Goal: Information Seeking & Learning: Learn about a topic

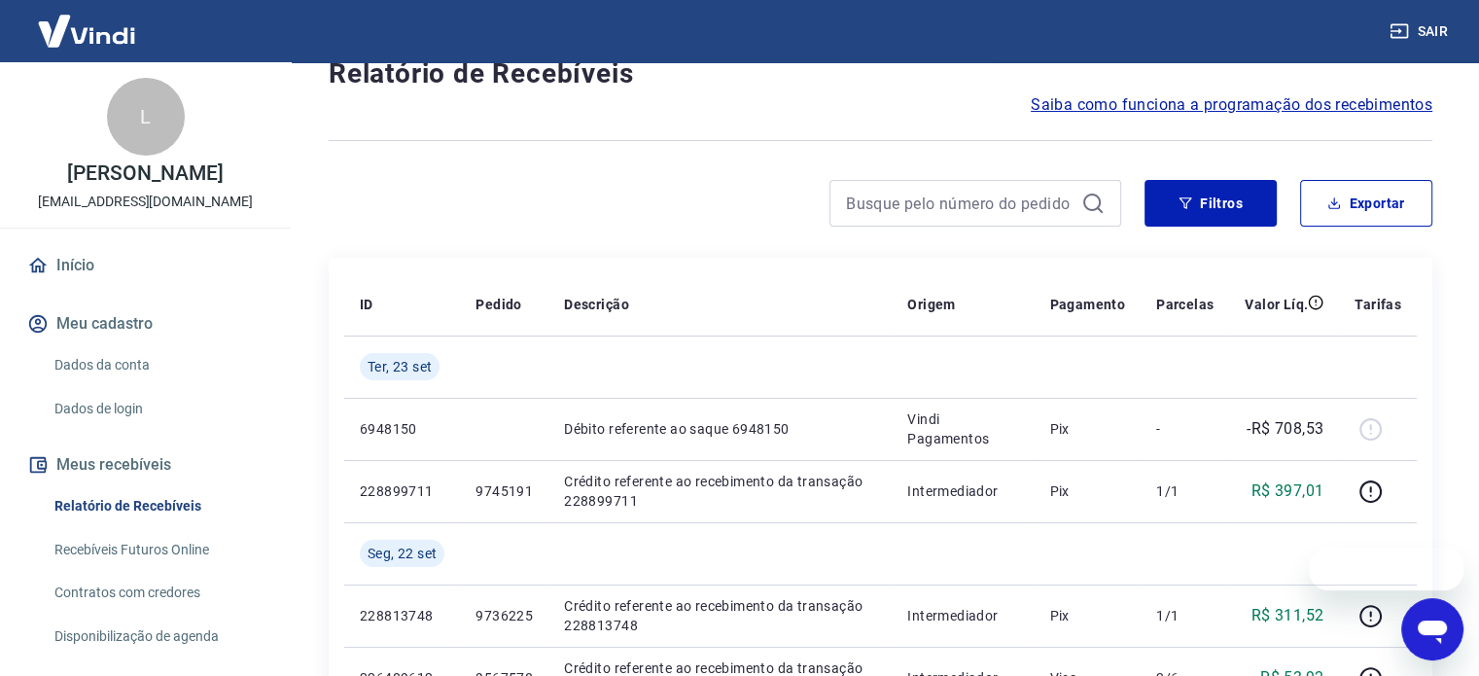
scroll to position [97, 0]
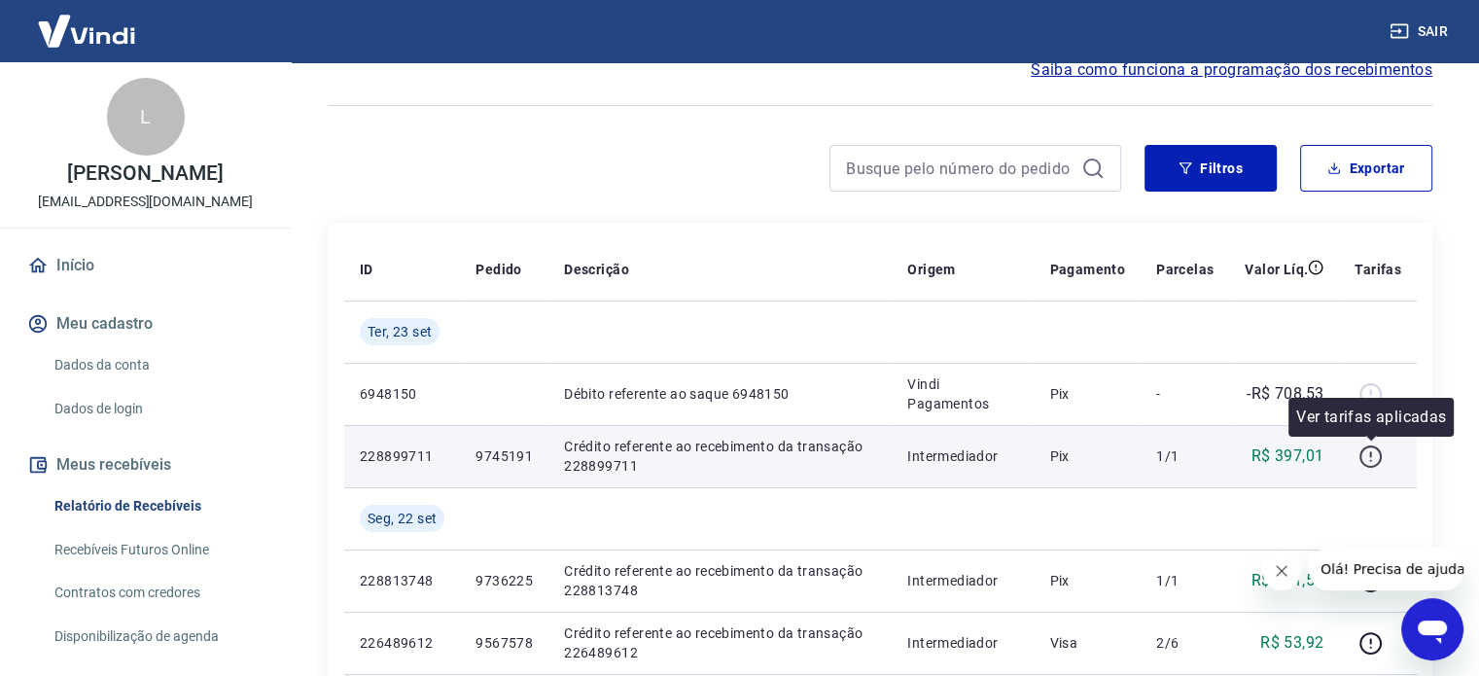
click at [1363, 465] on icon "button" at bounding box center [1370, 456] width 24 height 24
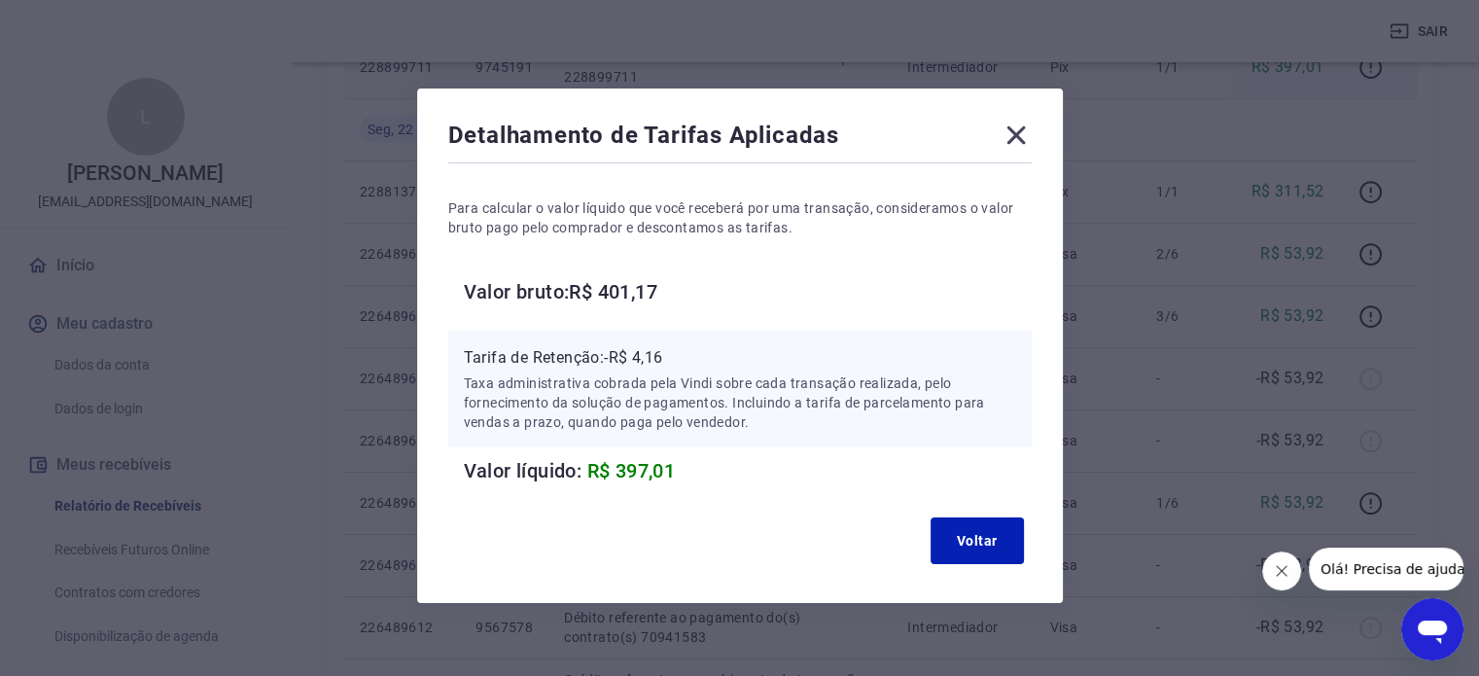
scroll to position [0, 0]
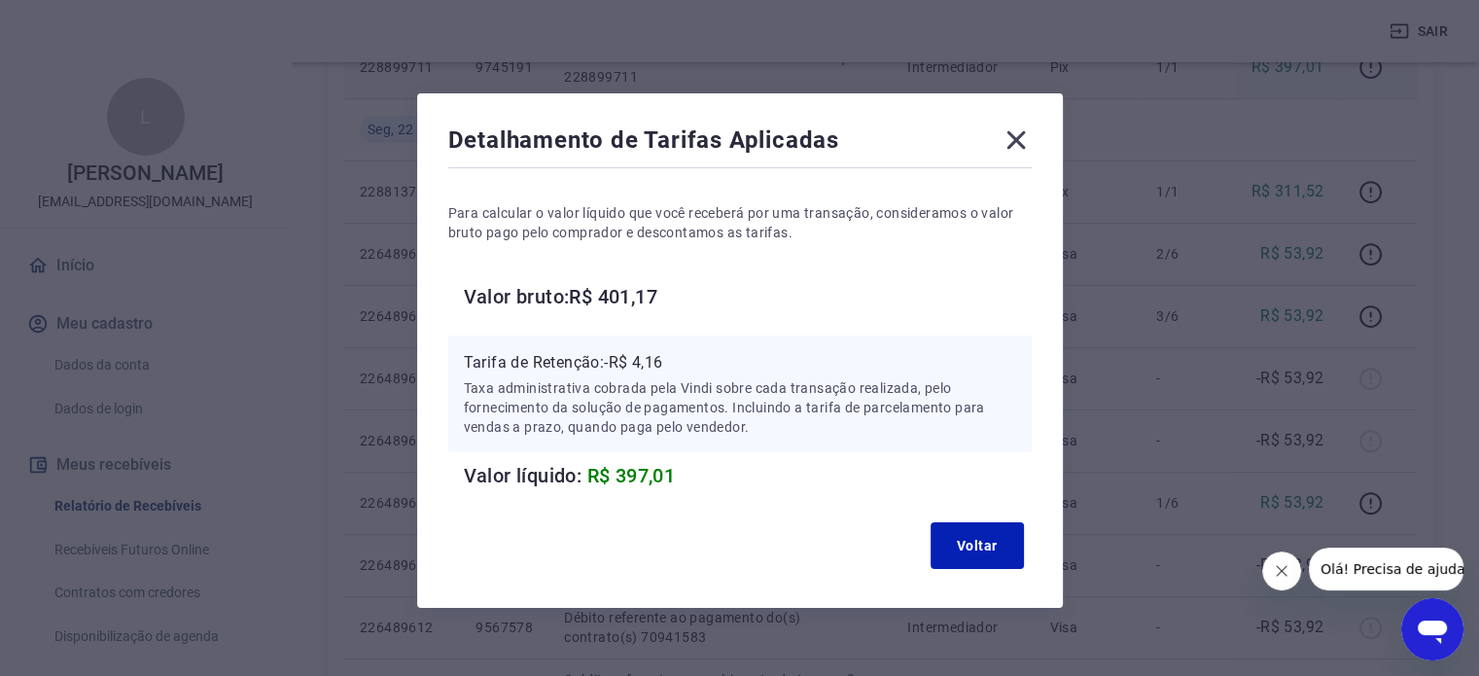
click at [1009, 127] on icon at bounding box center [1016, 139] width 31 height 31
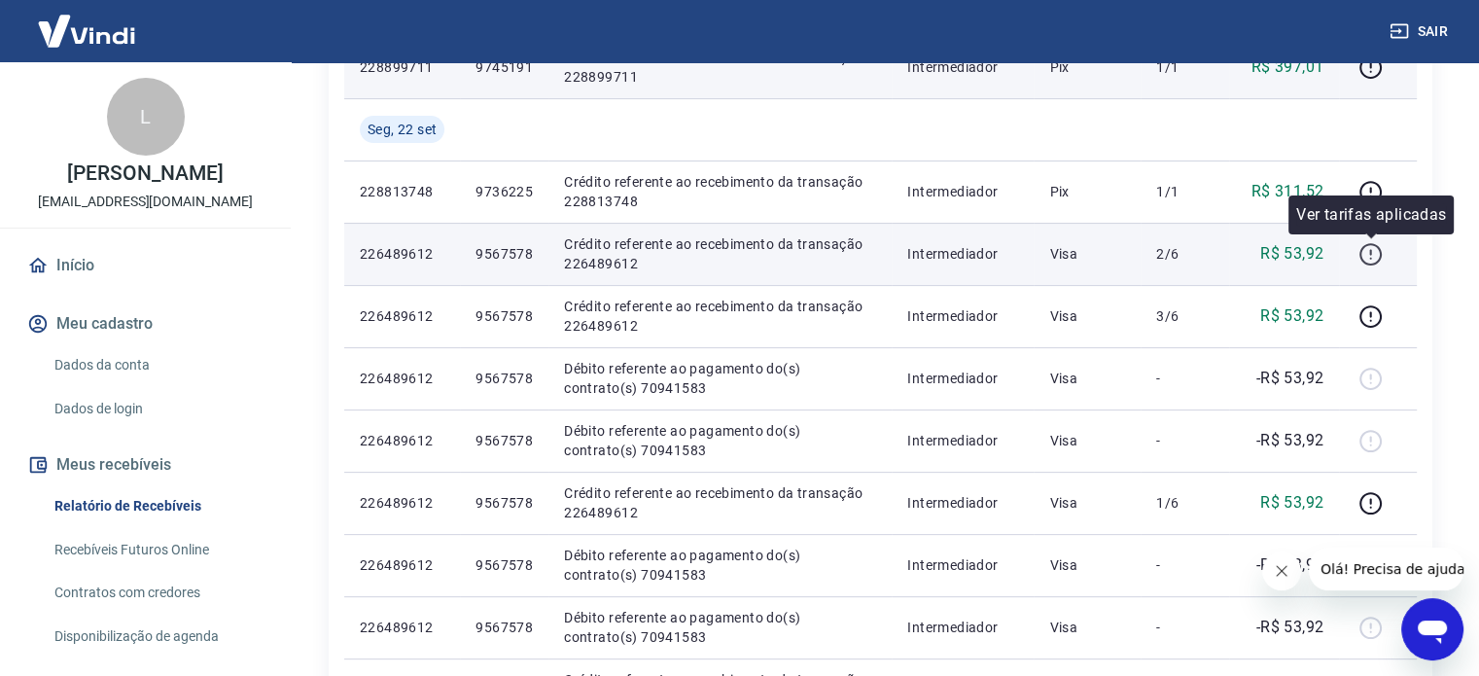
click at [1371, 263] on icon "button" at bounding box center [1370, 254] width 24 height 24
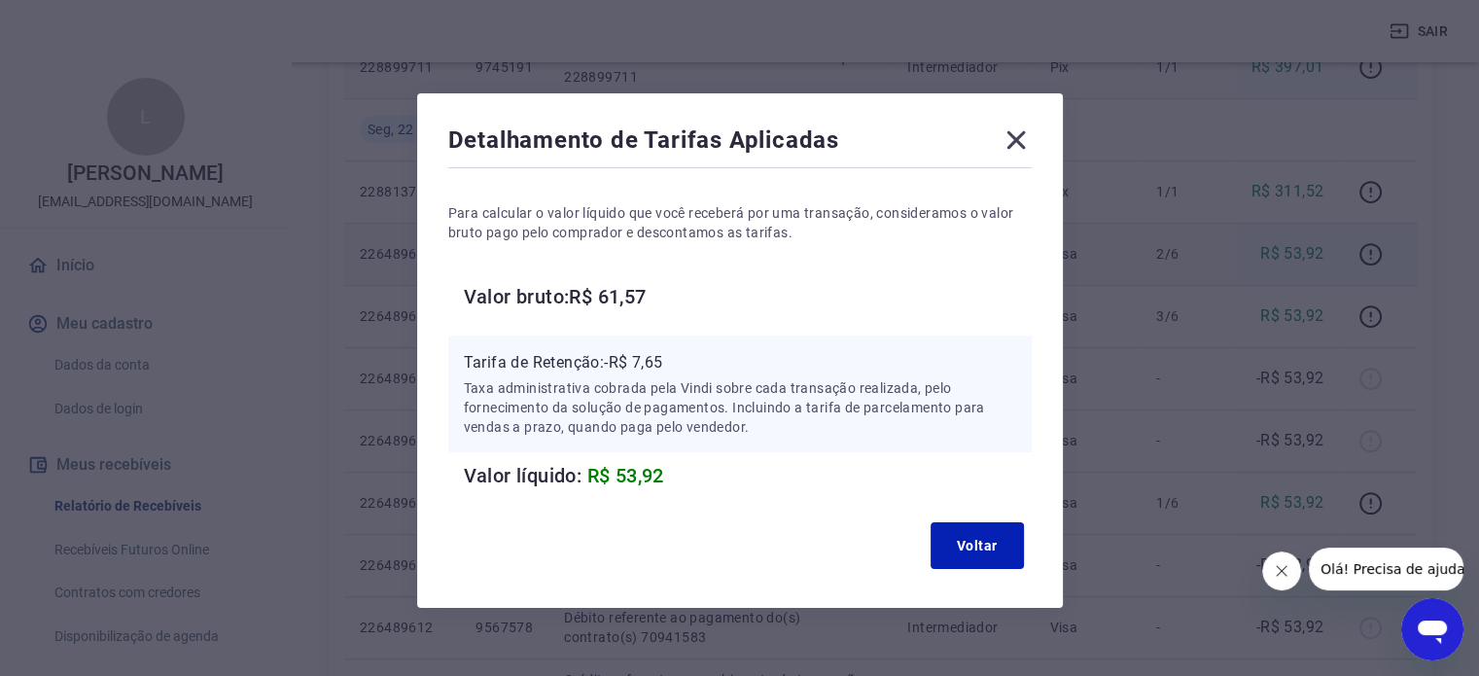
click at [1008, 138] on icon at bounding box center [1016, 139] width 31 height 31
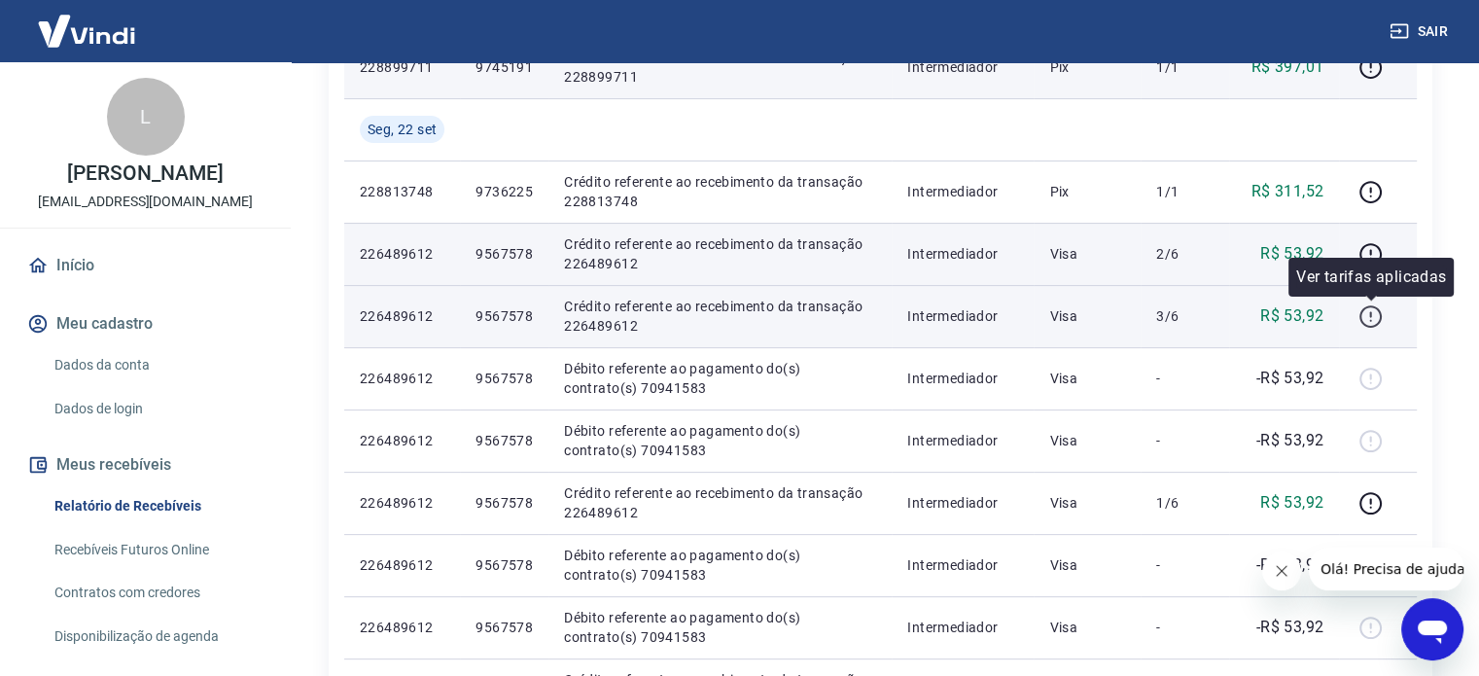
click at [1369, 319] on icon "button" at bounding box center [1370, 316] width 24 height 24
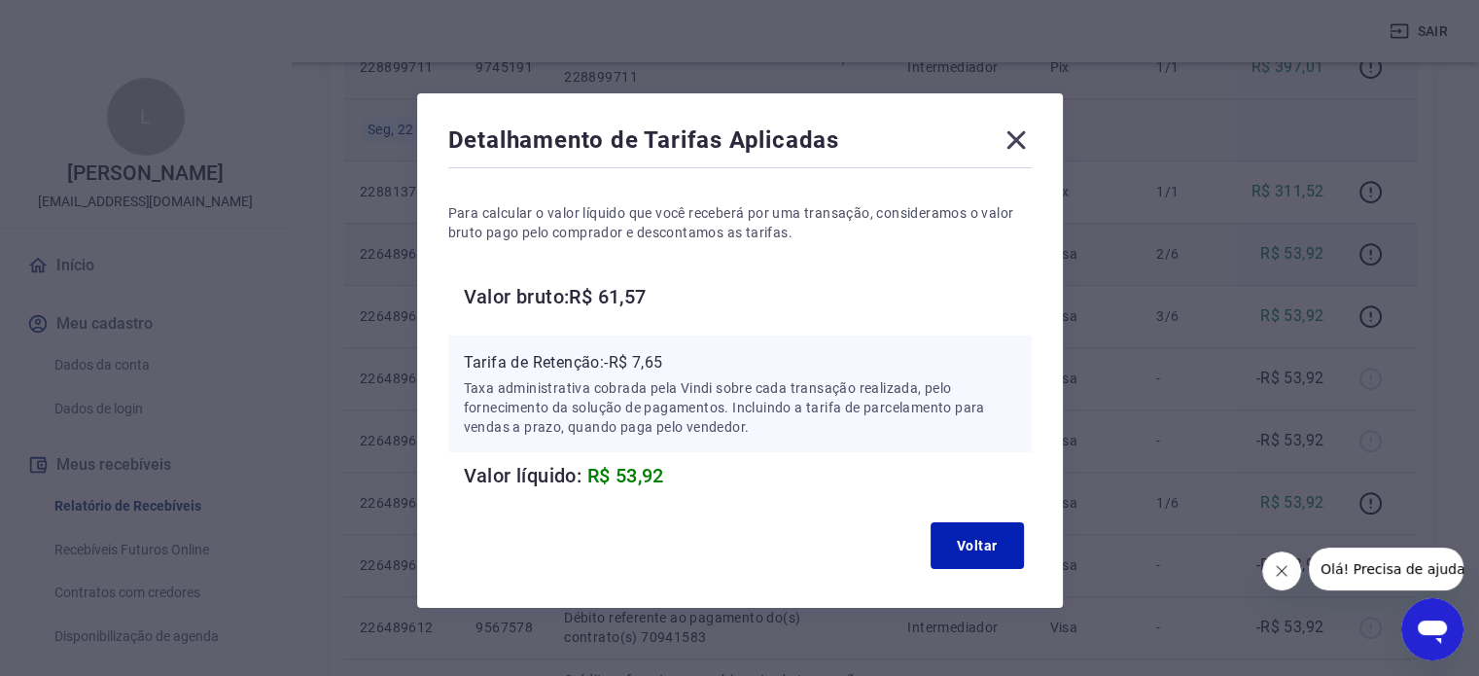
click at [1016, 147] on icon at bounding box center [1016, 139] width 31 height 31
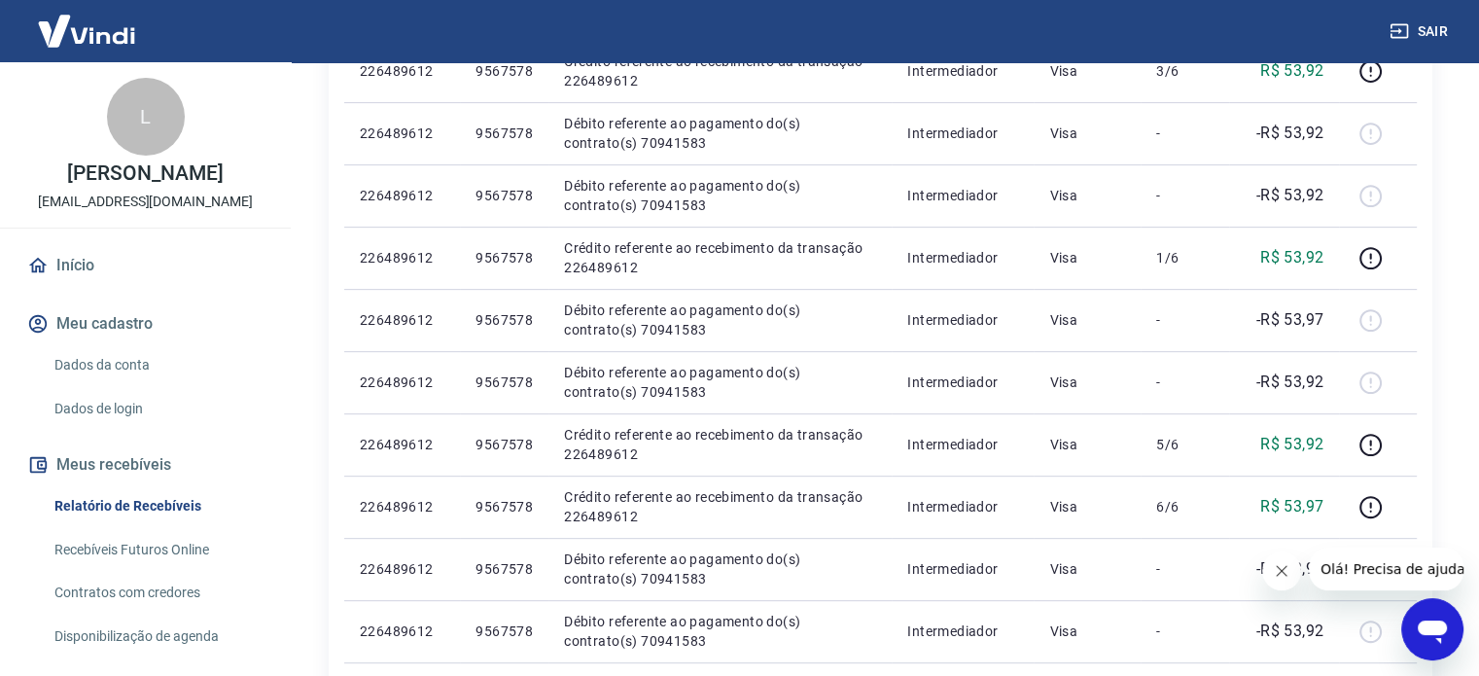
scroll to position [681, 0]
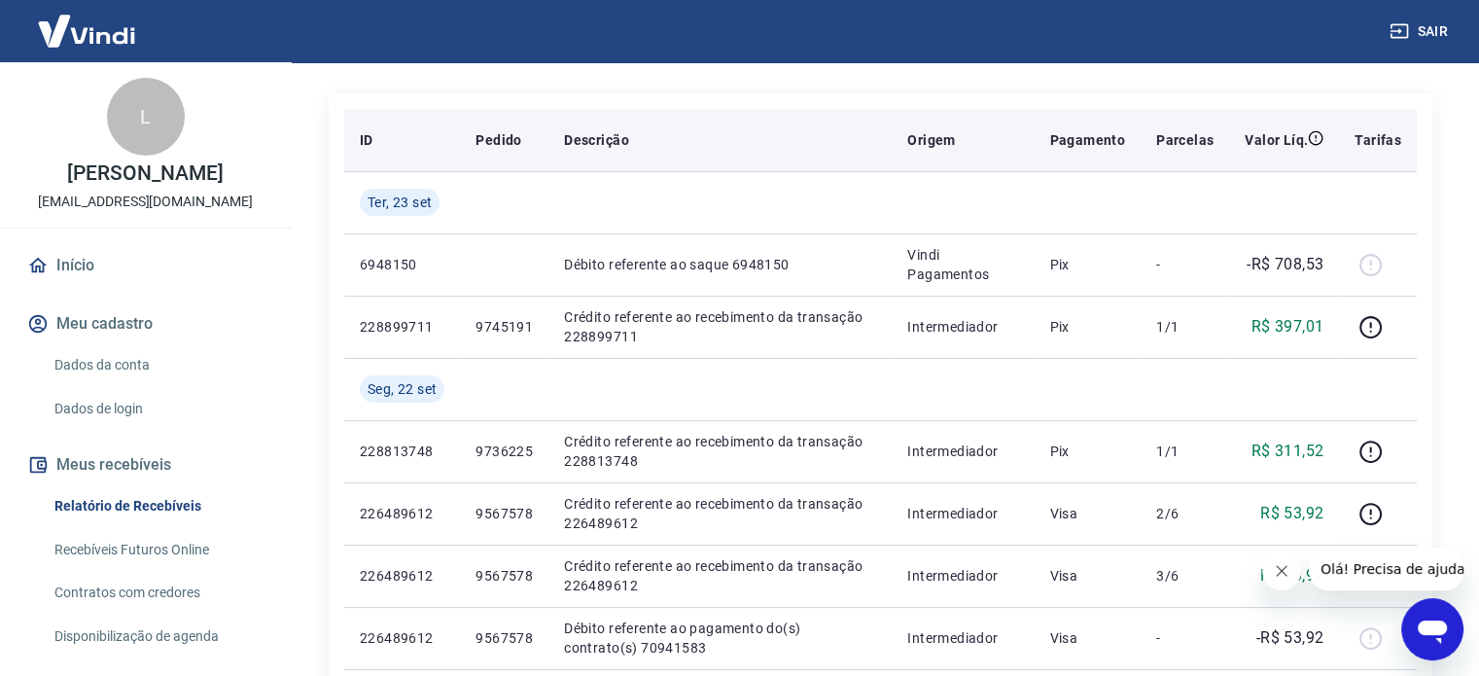
scroll to position [389, 0]
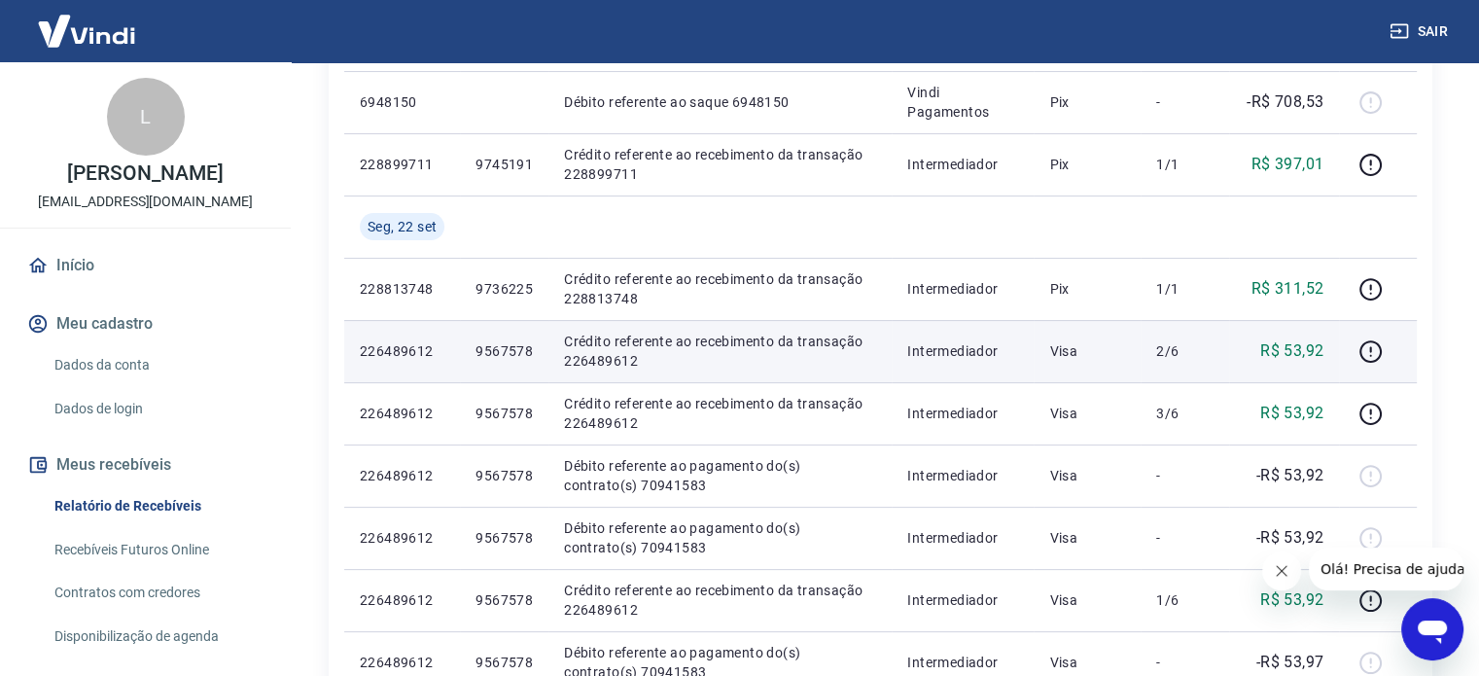
click at [793, 345] on p "Crédito referente ao recebimento da transação 226489612" at bounding box center [720, 351] width 312 height 39
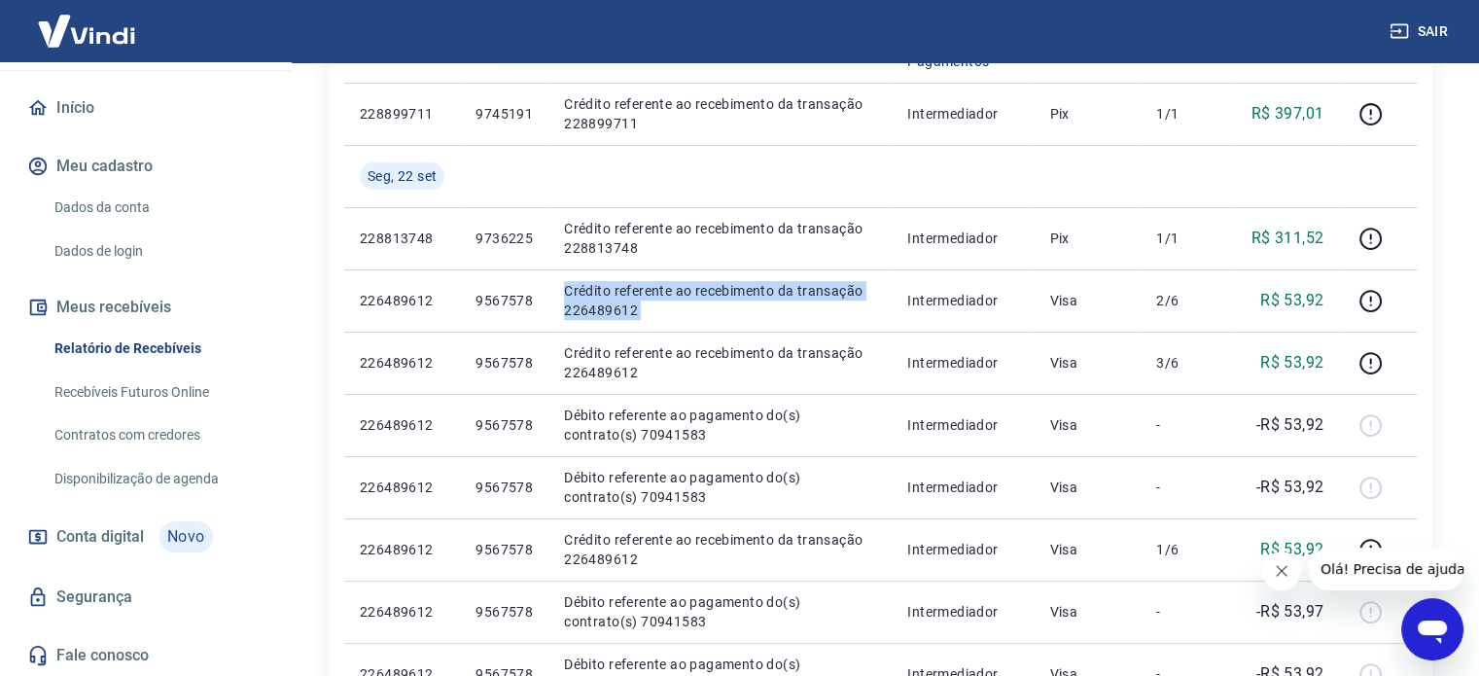
scroll to position [486, 0]
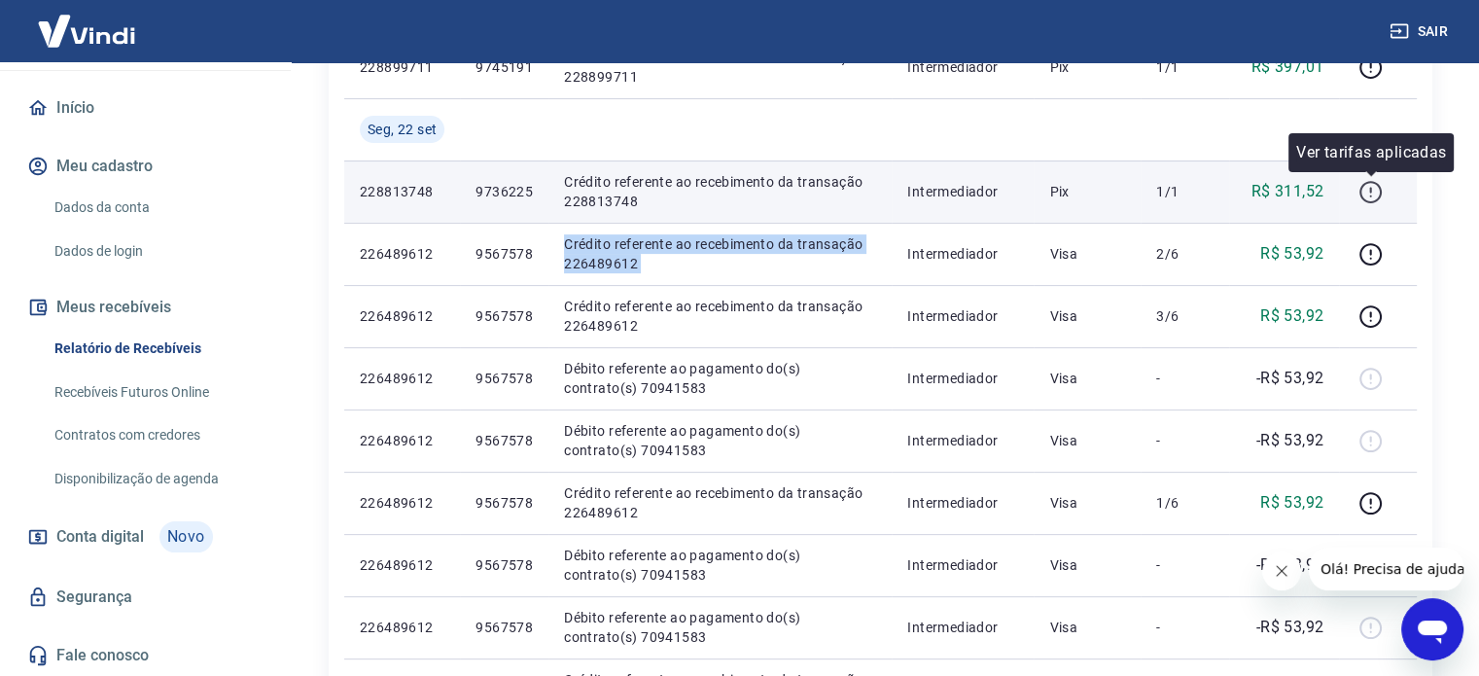
click at [1366, 183] on icon "button" at bounding box center [1370, 192] width 22 height 22
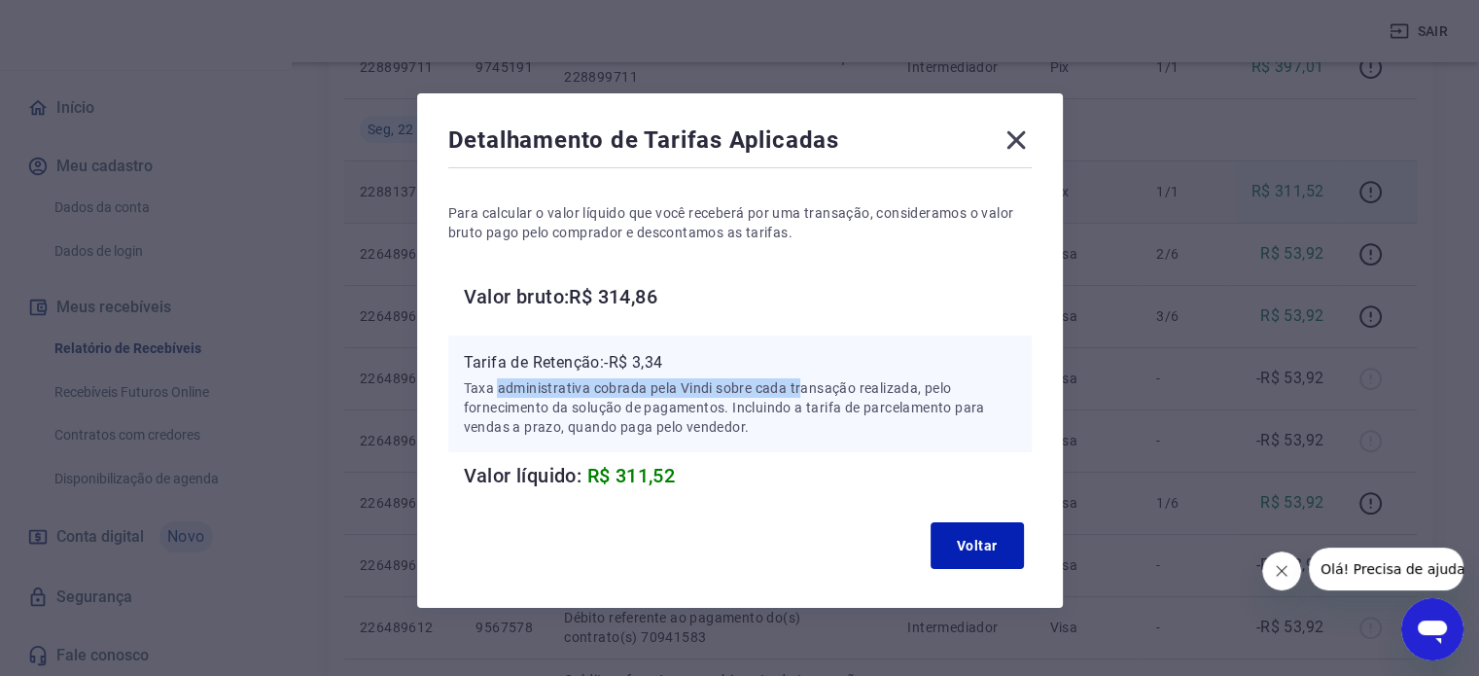
drag, startPoint x: 502, startPoint y: 390, endPoint x: 804, endPoint y: 393, distance: 302.4
click at [803, 393] on p "Taxa administrativa cobrada pela Vindi sobre cada transação realizada, pelo for…" at bounding box center [740, 407] width 552 height 58
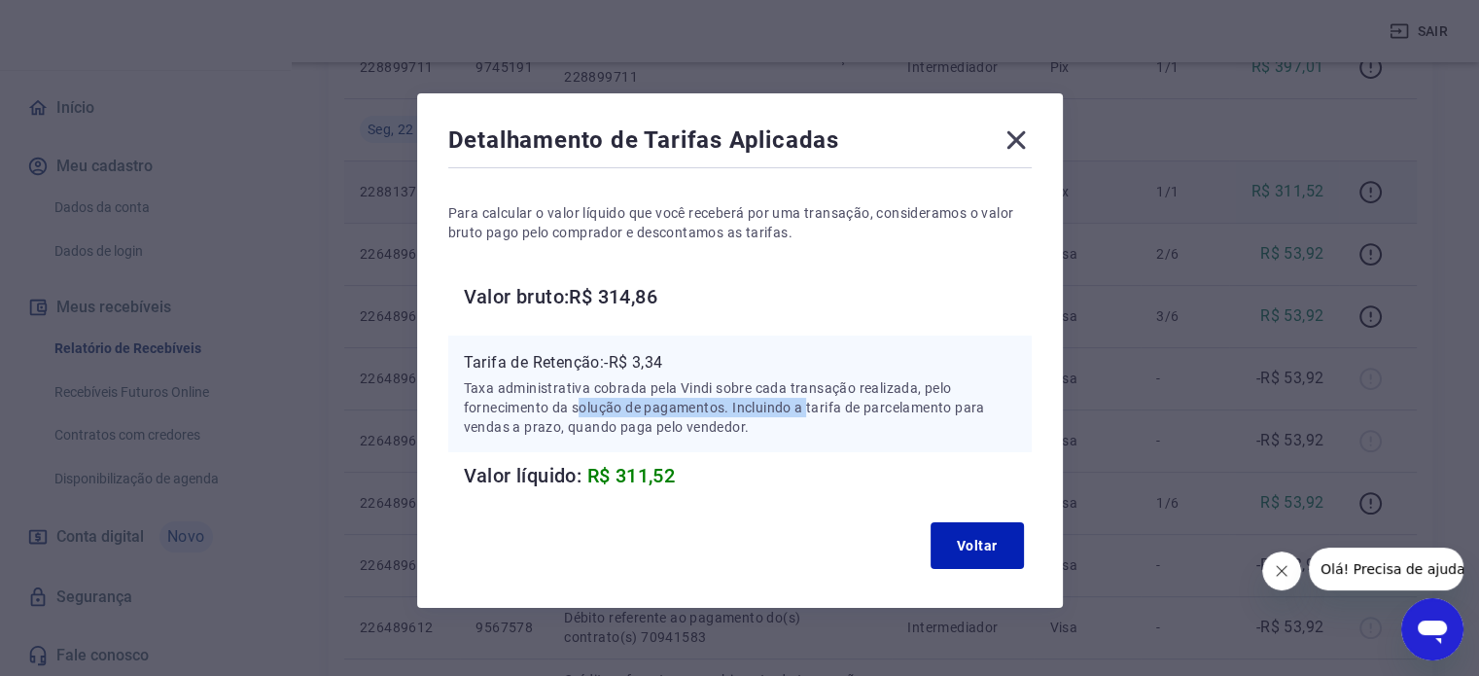
drag, startPoint x: 579, startPoint y: 405, endPoint x: 818, endPoint y: 407, distance: 239.2
click at [818, 407] on p "Taxa administrativa cobrada pela Vindi sobre cada transação realizada, pelo for…" at bounding box center [740, 407] width 552 height 58
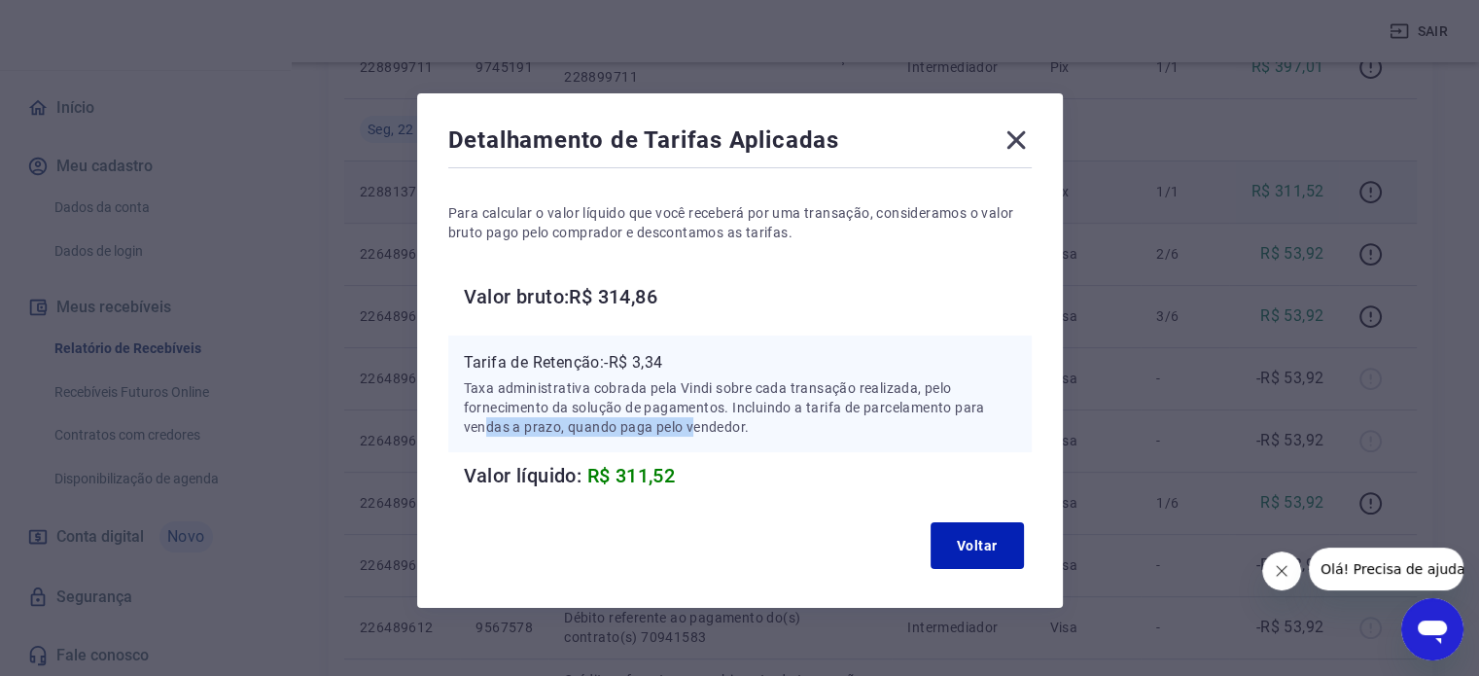
drag, startPoint x: 488, startPoint y: 427, endPoint x: 716, endPoint y: 427, distance: 227.5
click at [700, 426] on p "Taxa administrativa cobrada pela Vindi sobre cada transação realizada, pelo for…" at bounding box center [740, 407] width 552 height 58
click at [791, 452] on div "Tarifa de Retenção: -R$ 3,34 Taxa administrativa cobrada pela Vindi sobre cada …" at bounding box center [739, 413] width 583 height 156
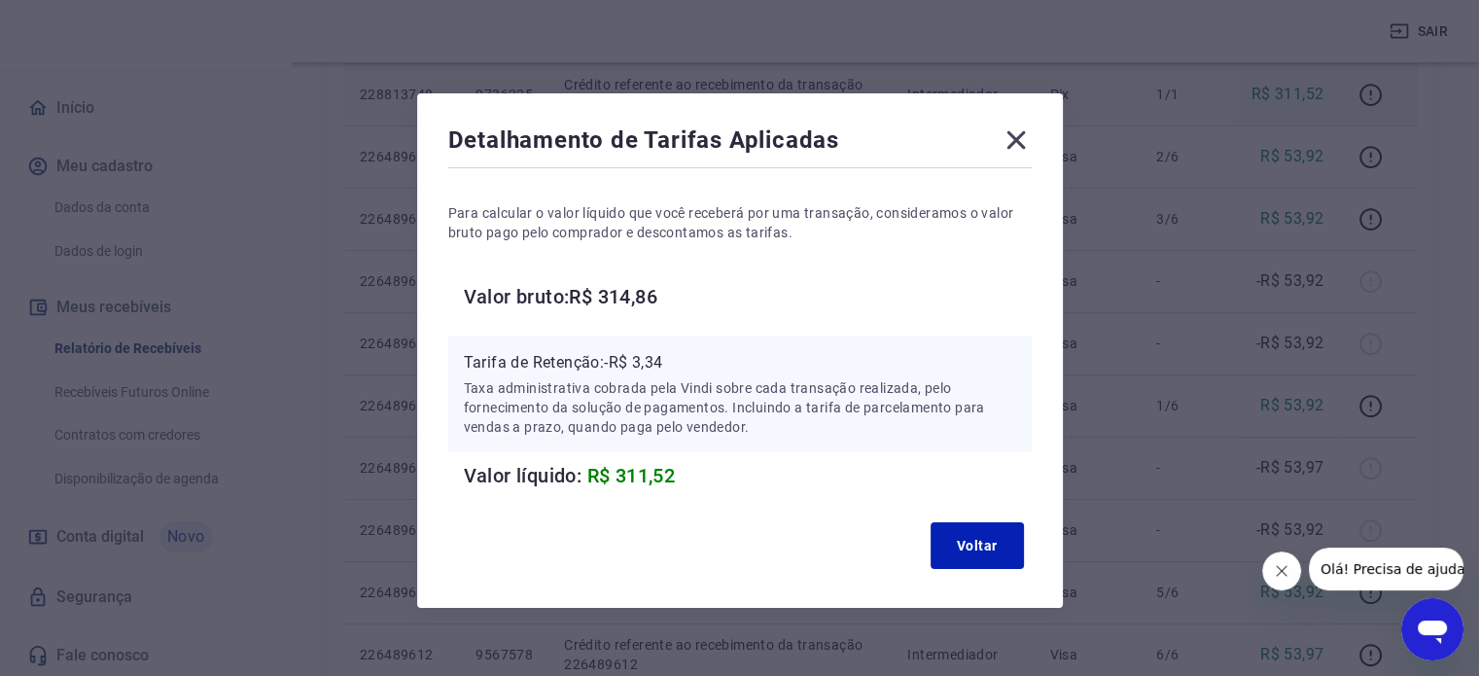
click at [1006, 142] on icon at bounding box center [1016, 139] width 31 height 31
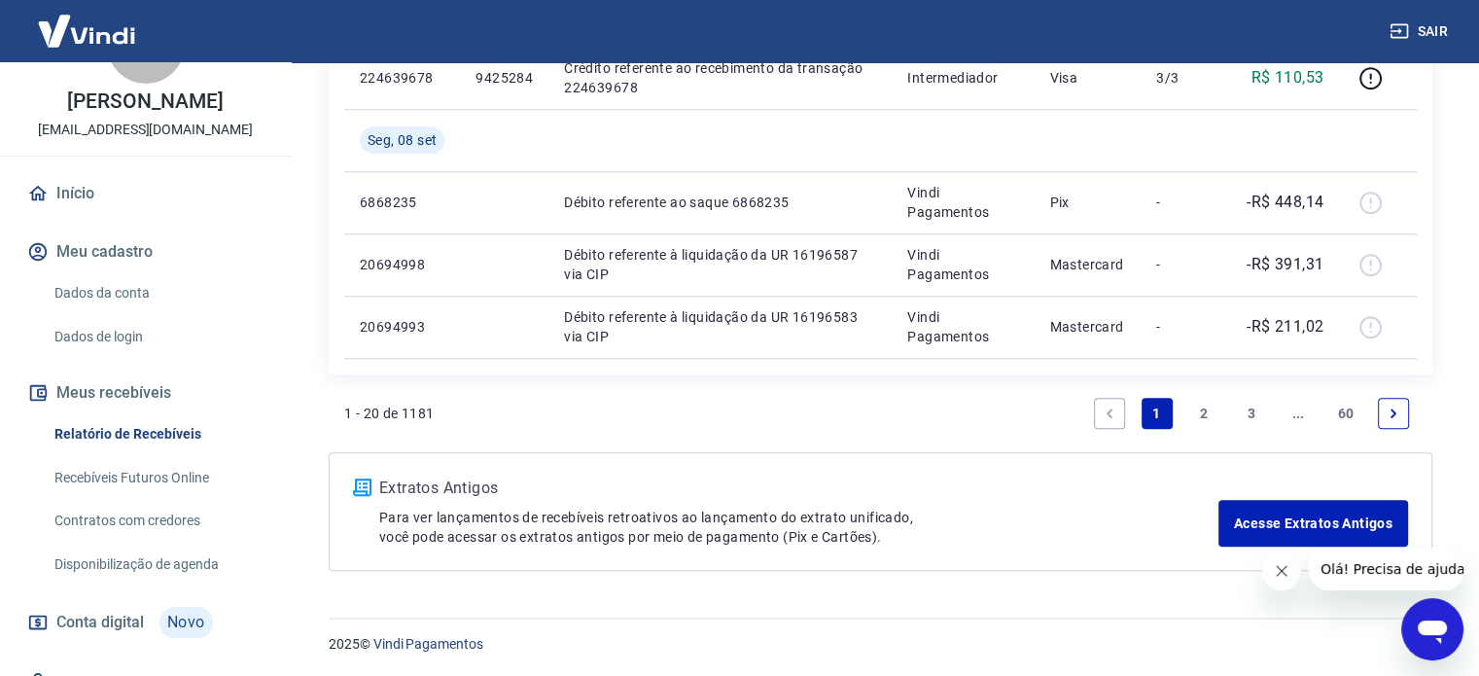
scroll to position [0, 0]
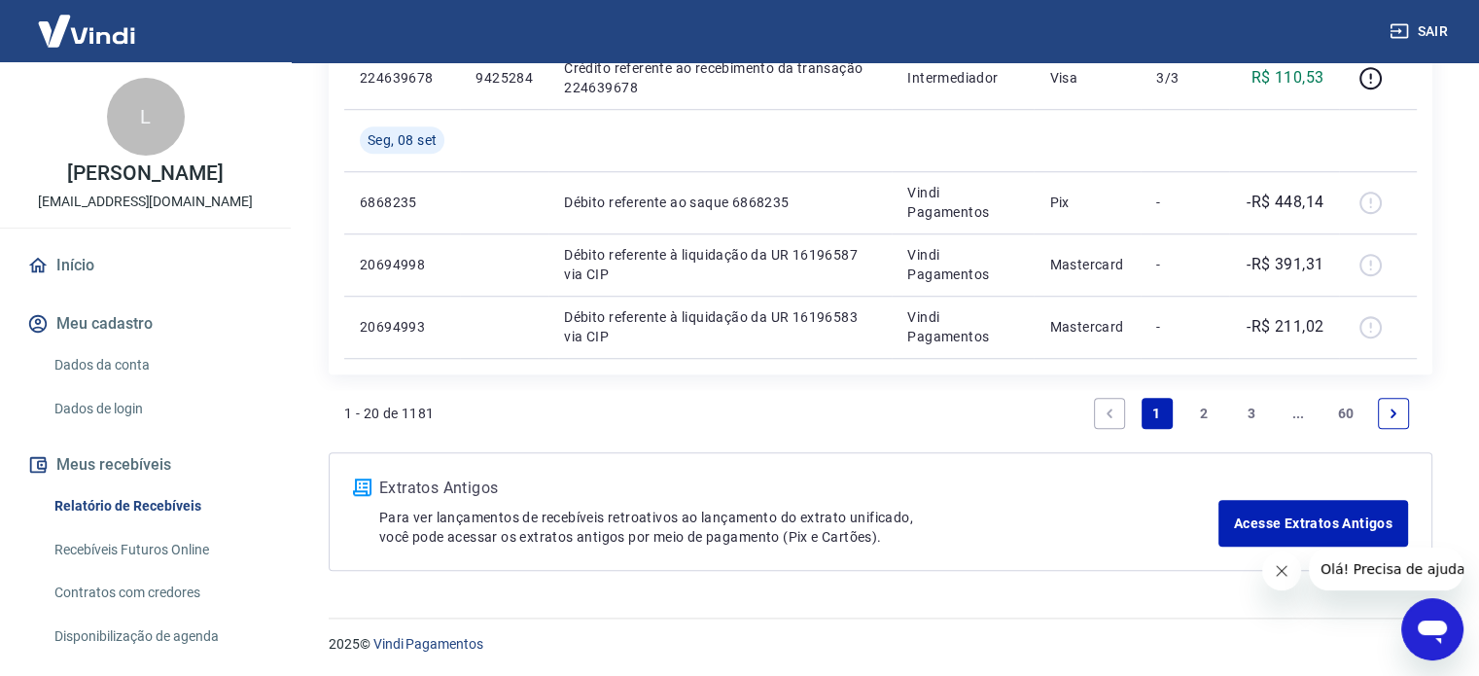
click at [140, 376] on link "Dados da conta" at bounding box center [157, 365] width 221 height 40
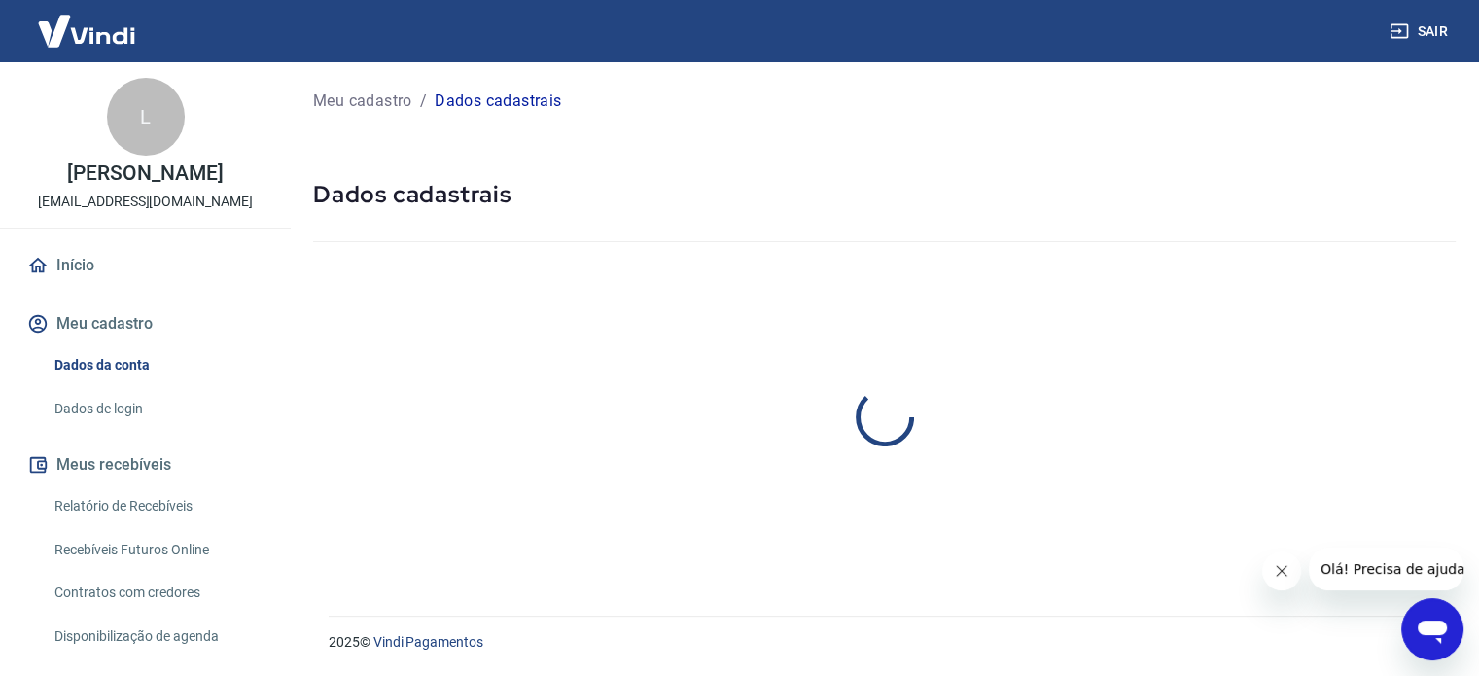
select select "PR"
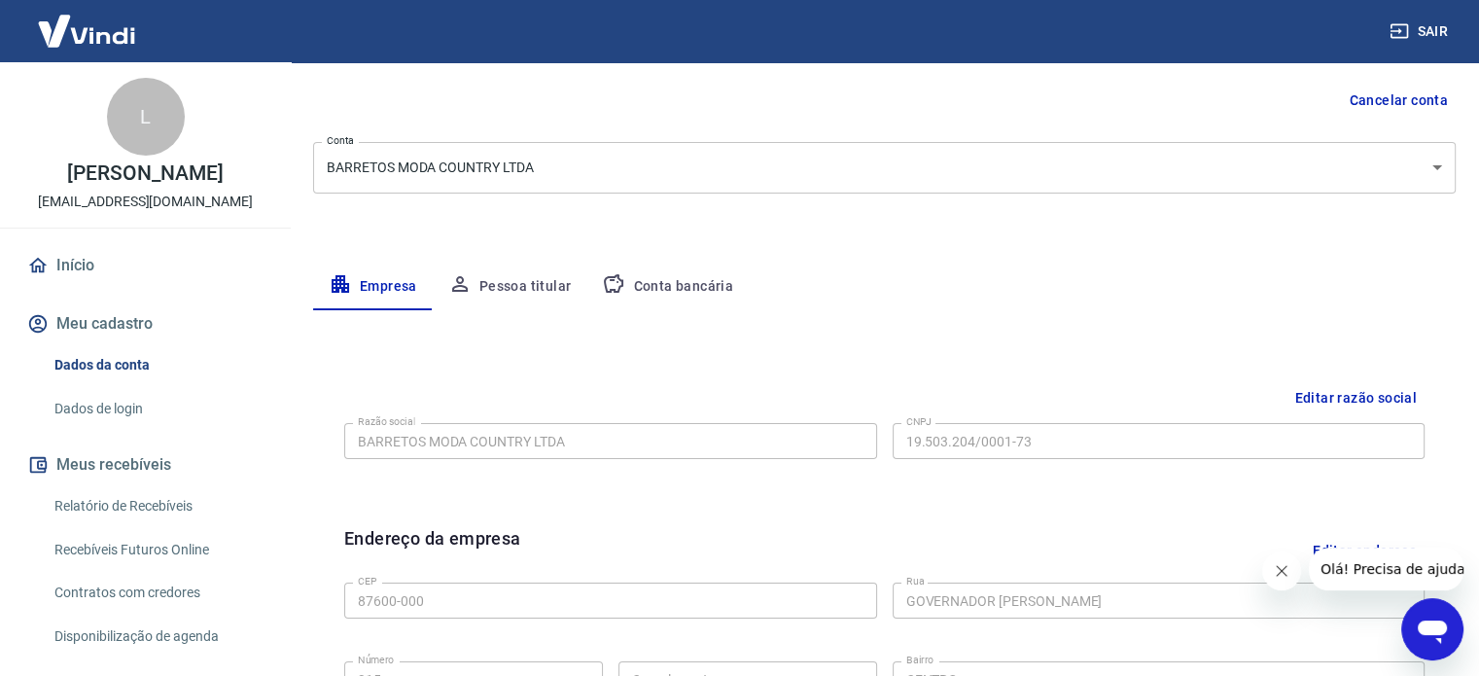
scroll to position [292, 0]
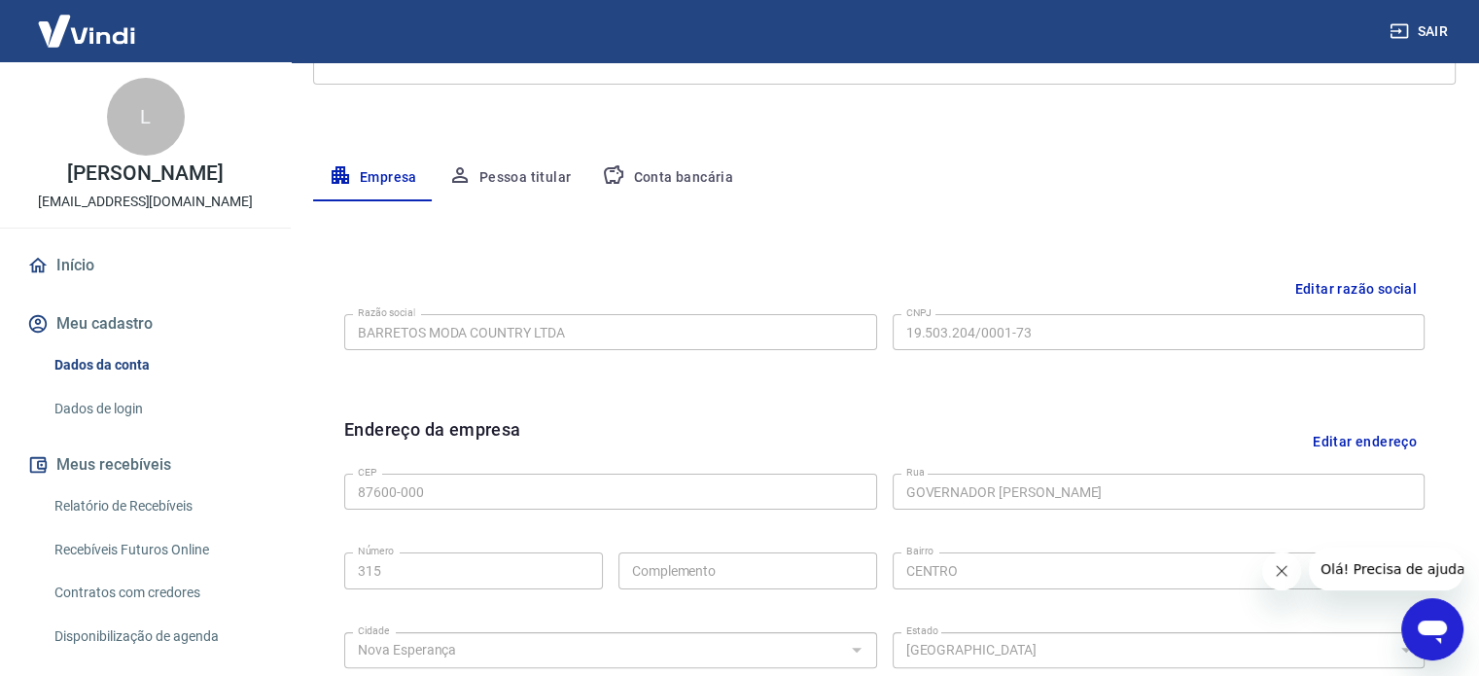
click at [545, 174] on button "Pessoa titular" at bounding box center [510, 178] width 155 height 47
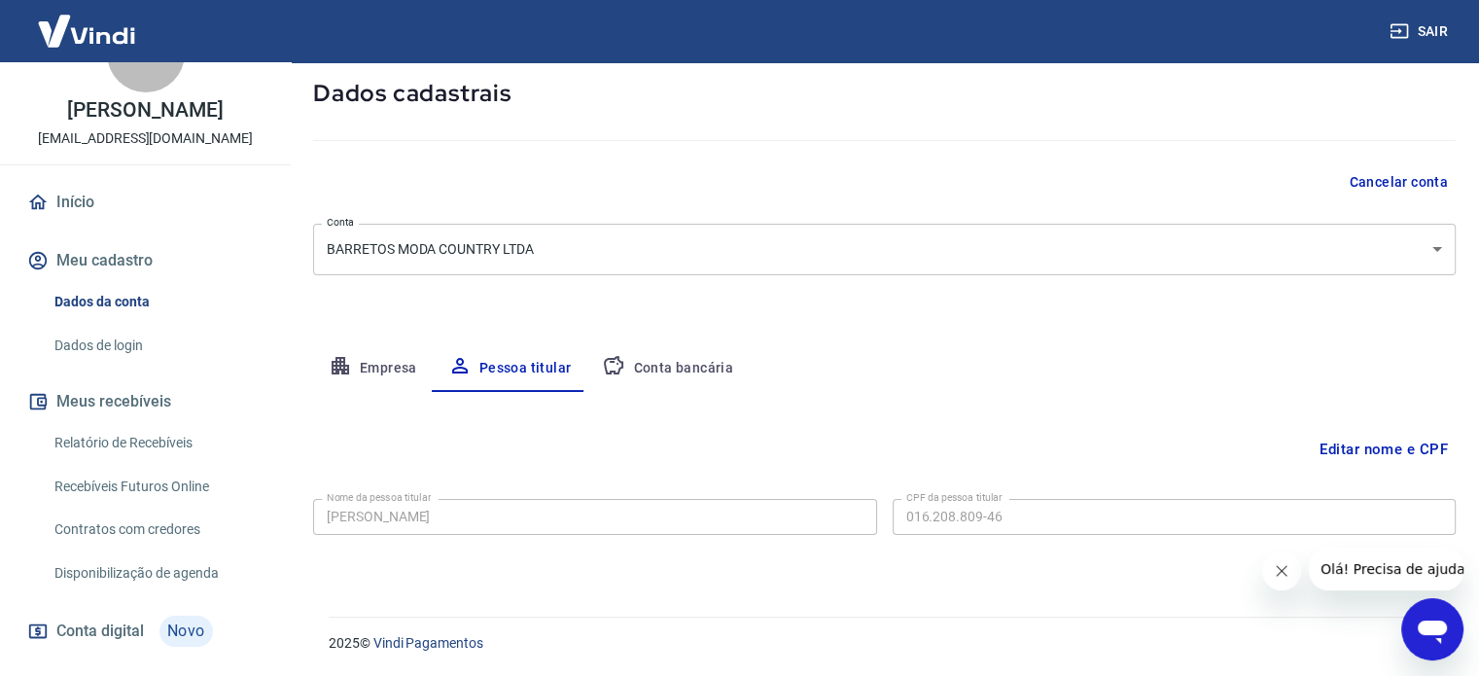
scroll to position [97, 0]
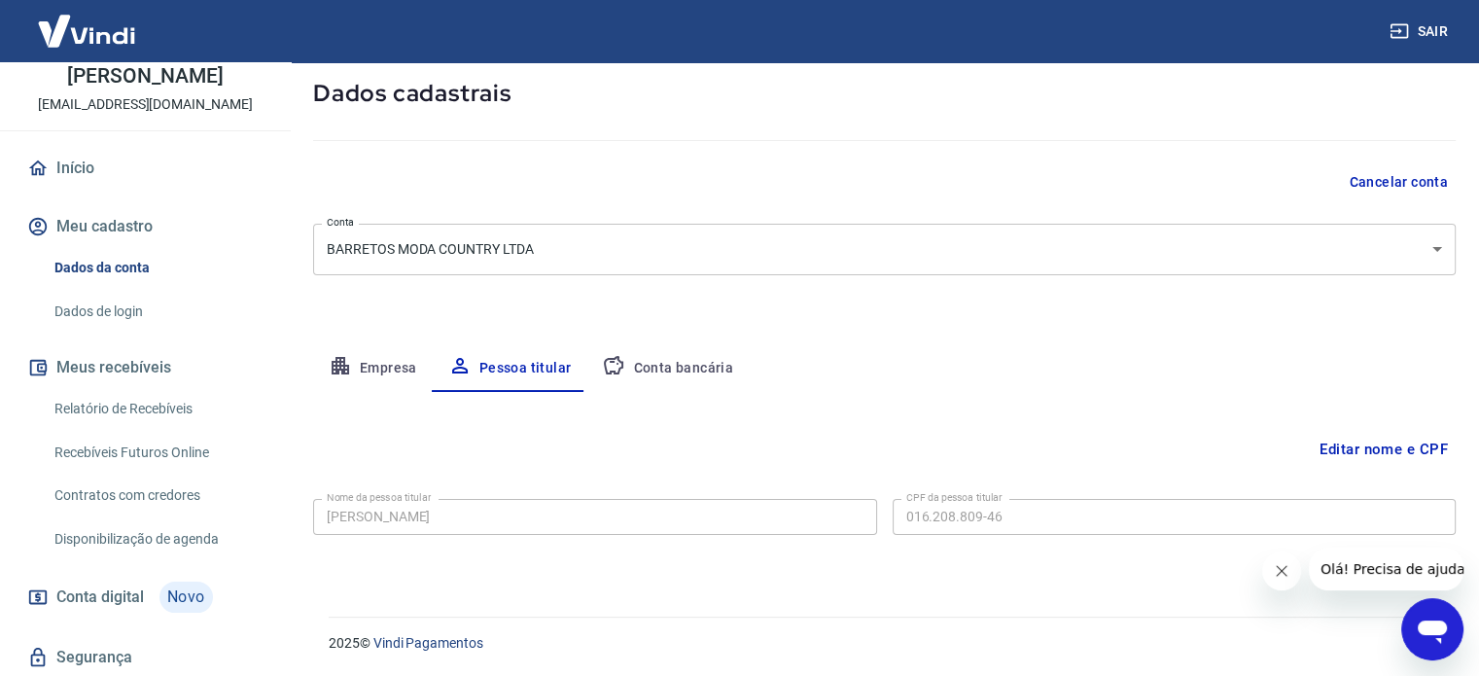
click at [154, 396] on link "Relatório de Recebíveis" at bounding box center [157, 409] width 221 height 40
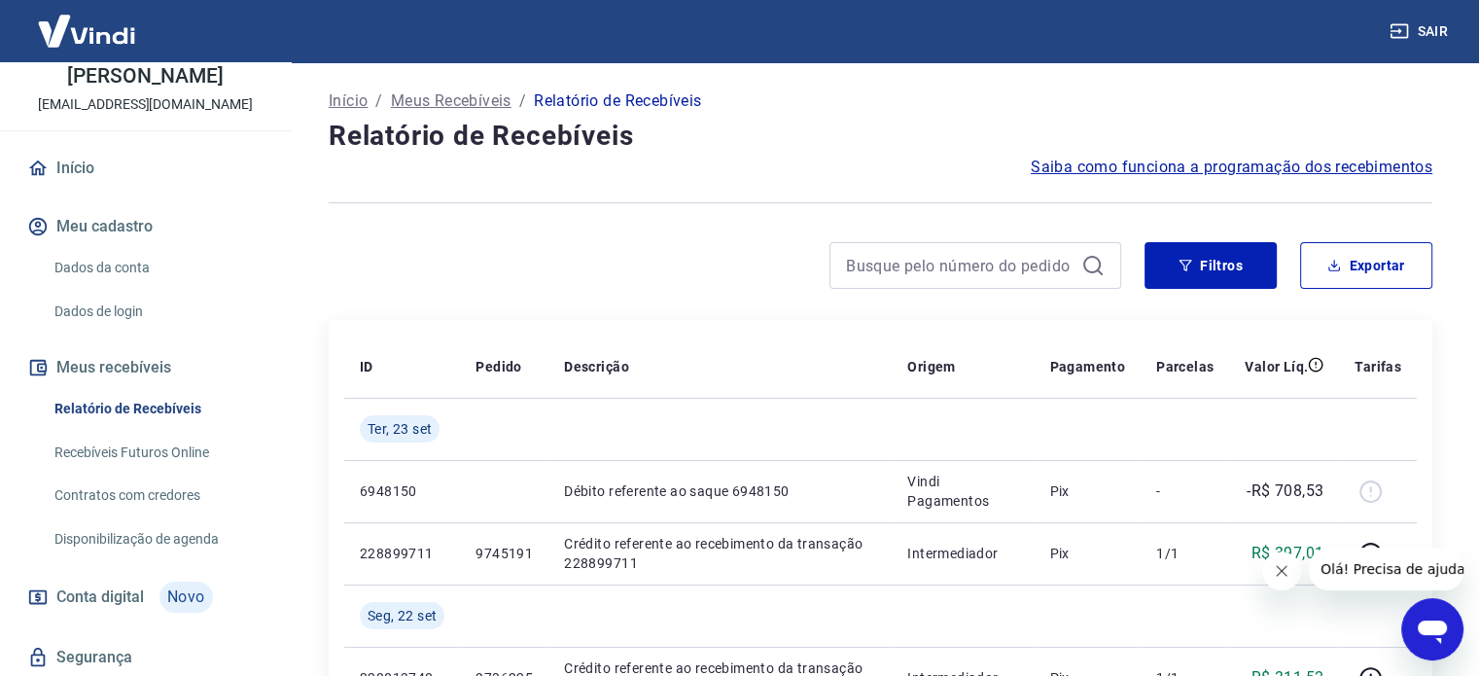
click at [167, 451] on link "Recebíveis Futuros Online" at bounding box center [157, 453] width 221 height 40
